Goal: Transaction & Acquisition: Purchase product/service

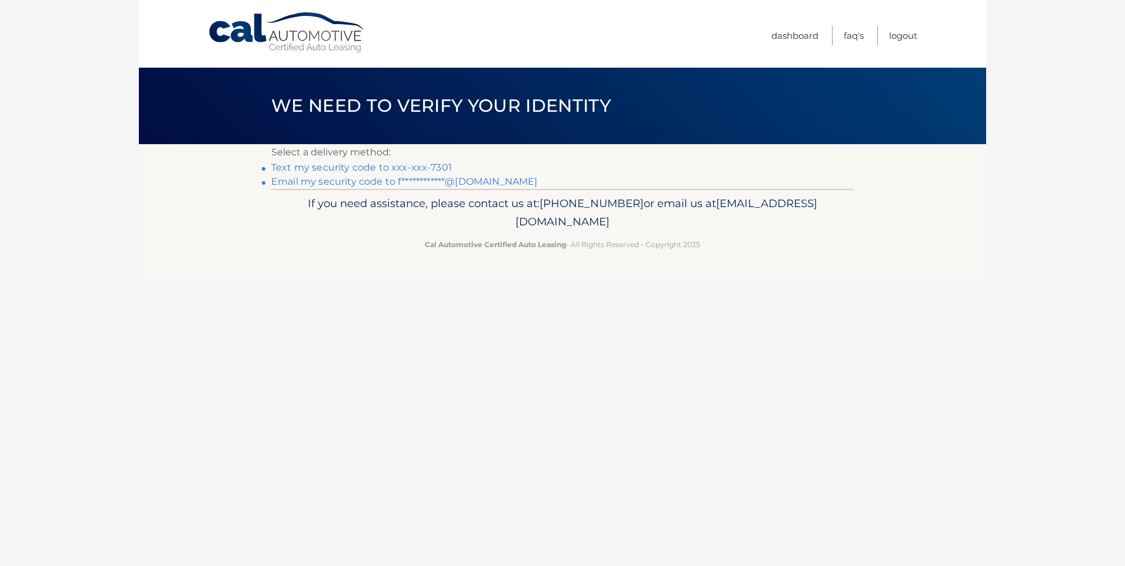
click at [326, 168] on link "Text my security code to xxx-xxx-7301" at bounding box center [361, 167] width 181 height 11
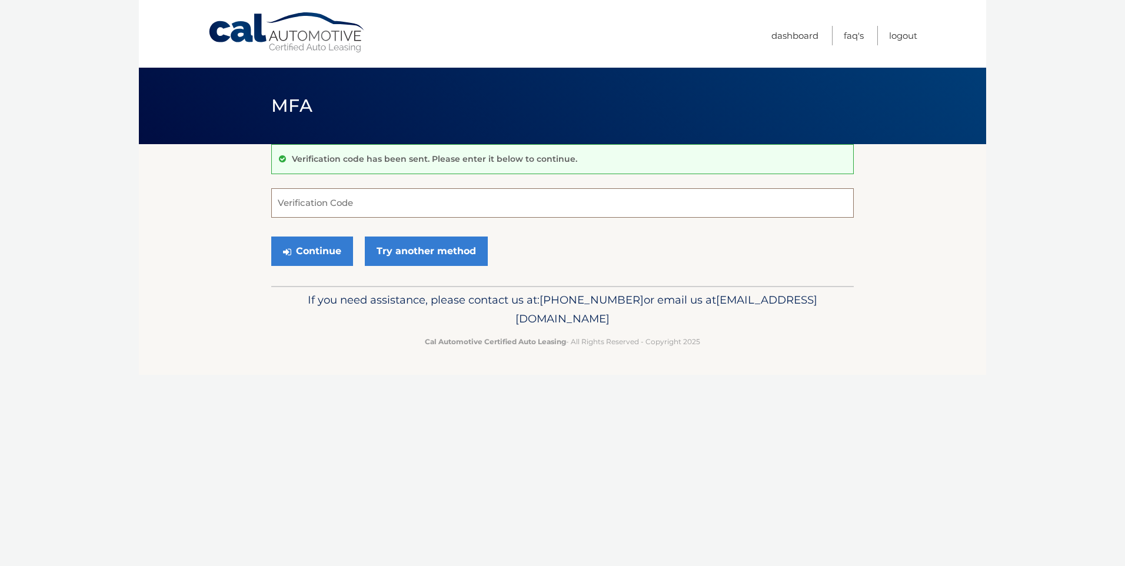
click at [284, 201] on input "Verification Code" at bounding box center [562, 202] width 582 height 29
type input "401757"
click at [312, 249] on button "Continue" at bounding box center [312, 250] width 82 height 29
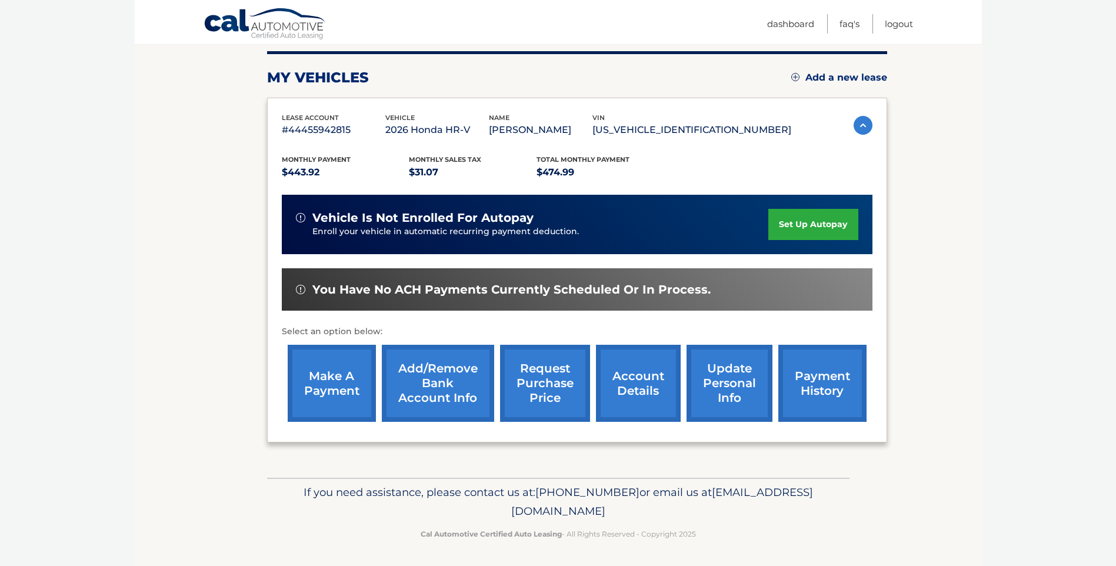
scroll to position [147, 0]
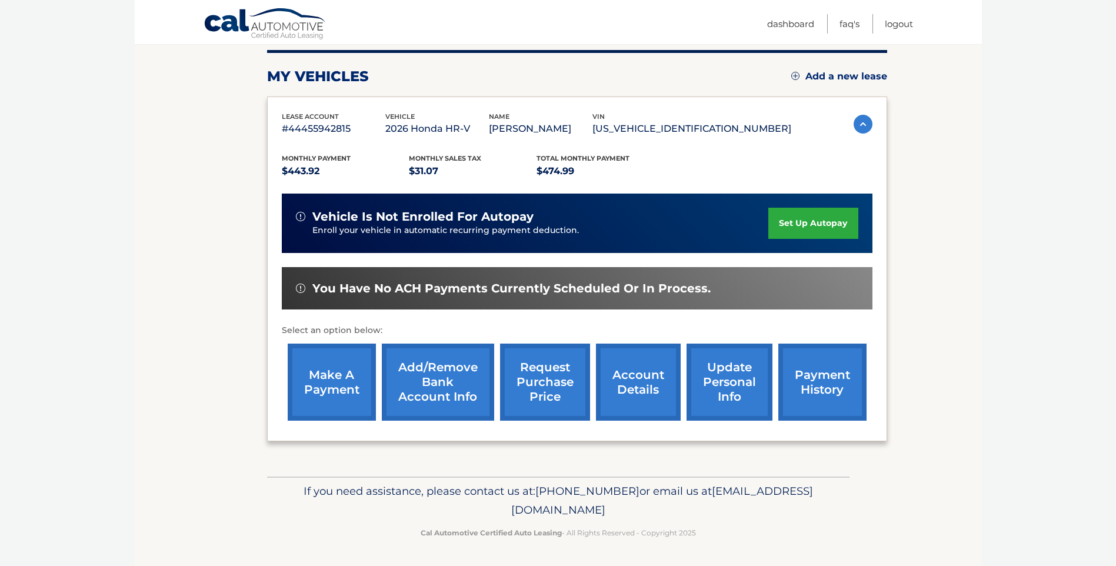
click at [324, 384] on link "make a payment" at bounding box center [332, 382] width 88 height 77
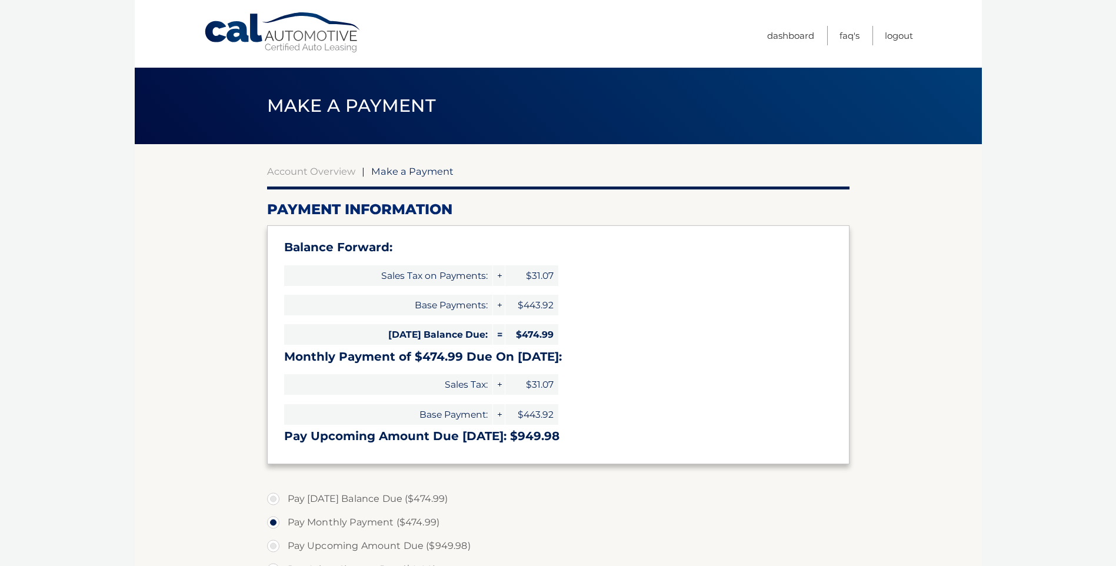
select select "MGJlNTYyNTgtMDczNS00OTEzLTg3NGYtYTA3MmViN2ZiZTZk"
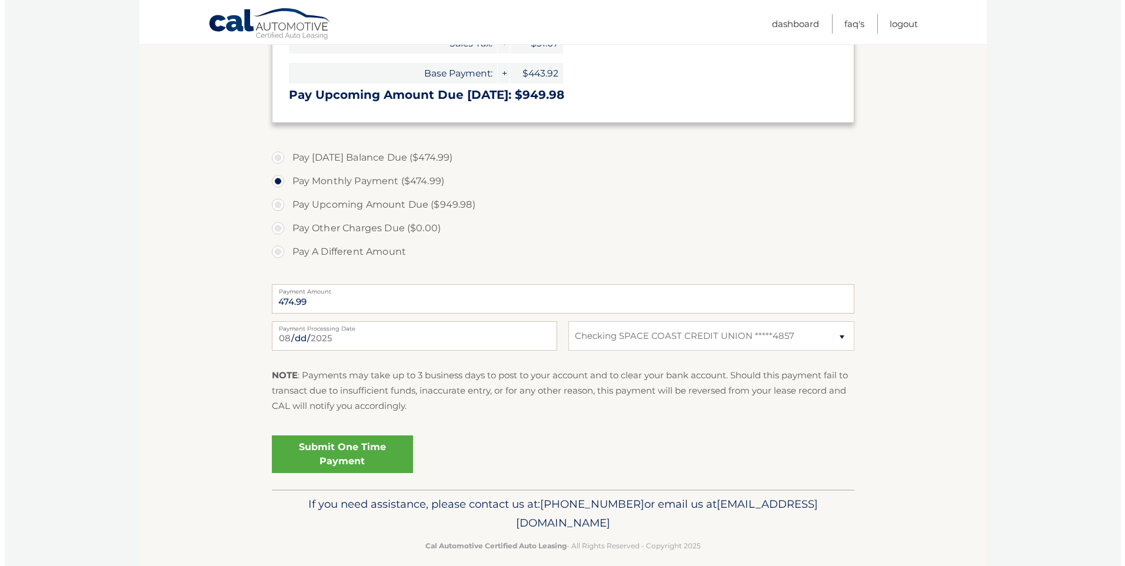
scroll to position [353, 0]
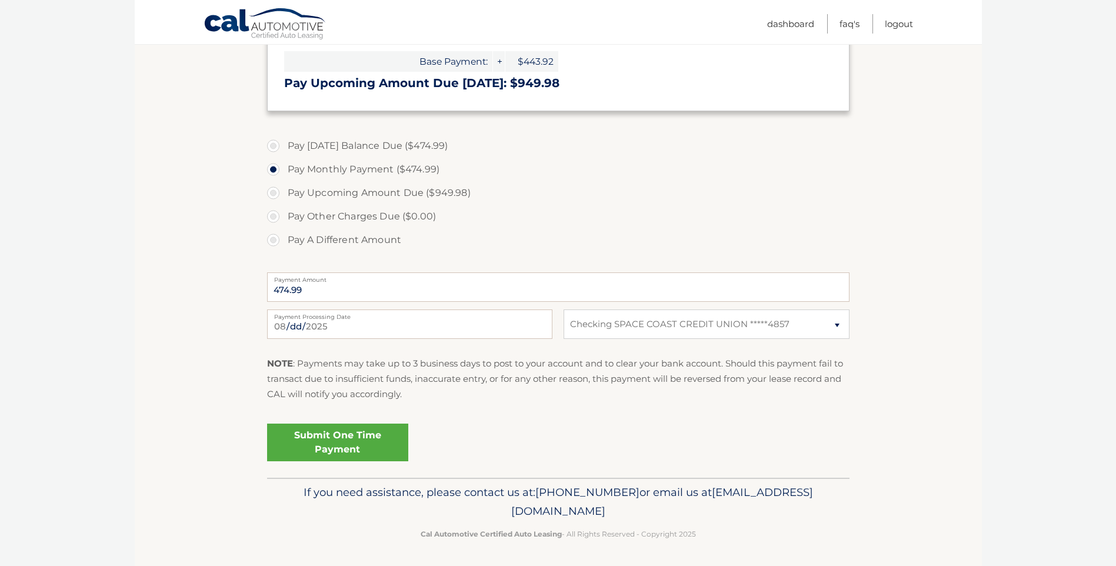
click at [340, 437] on link "Submit One Time Payment" at bounding box center [337, 443] width 141 height 38
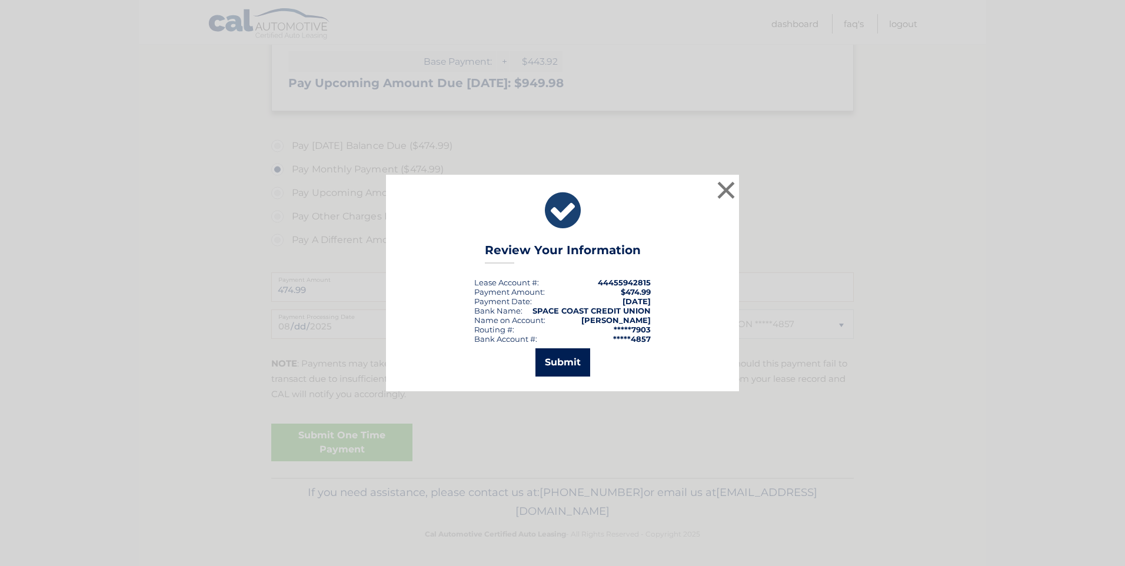
click at [559, 361] on button "Submit" at bounding box center [562, 362] width 55 height 28
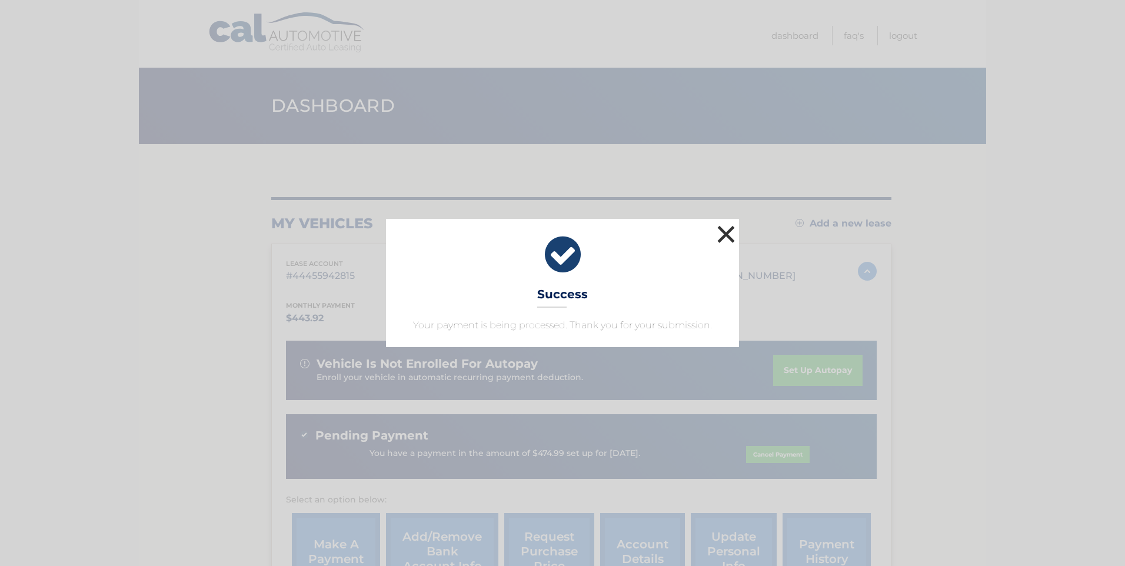
click at [723, 235] on button "×" at bounding box center [726, 234] width 24 height 24
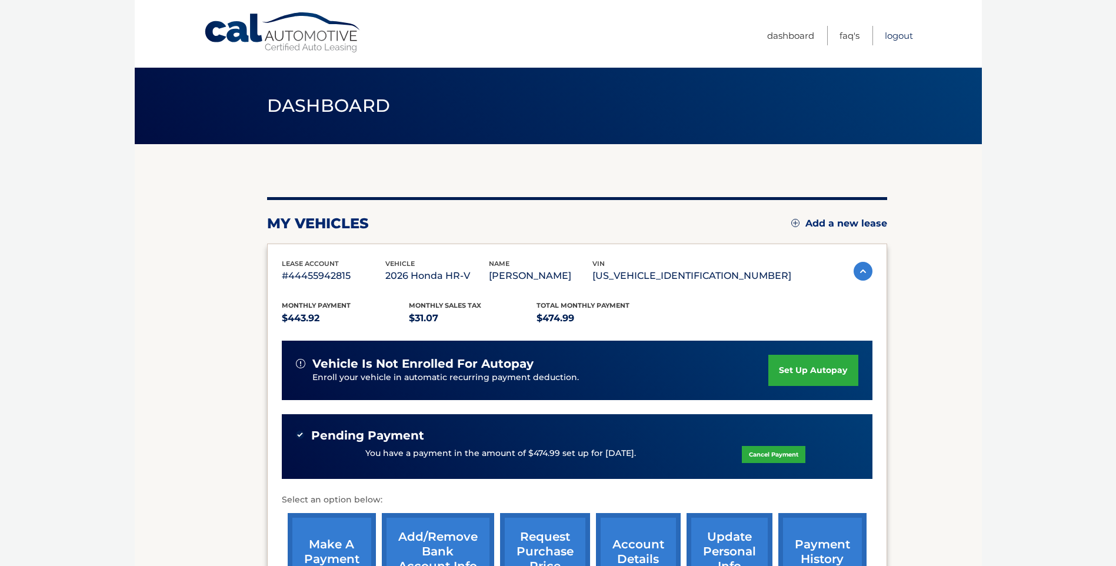
click at [893, 37] on link "Logout" at bounding box center [899, 35] width 28 height 19
